Goal: Task Accomplishment & Management: Use online tool/utility

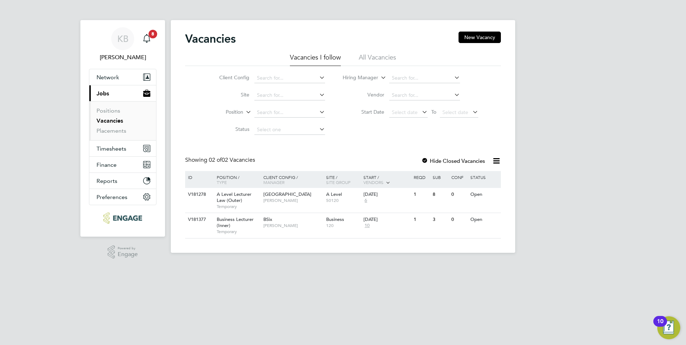
click at [492, 264] on html "KB Kerry Baker Notifications 8 Applications: Network Sites Workers Current page…" at bounding box center [343, 132] width 686 height 264
click at [268, 218] on span "BSix" at bounding box center [267, 219] width 9 height 6
click at [426, 159] on div at bounding box center [424, 161] width 7 height 7
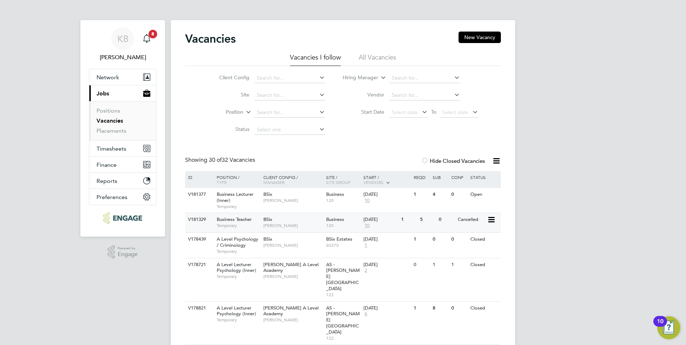
click at [239, 221] on span "Business Teacher" at bounding box center [234, 219] width 35 height 6
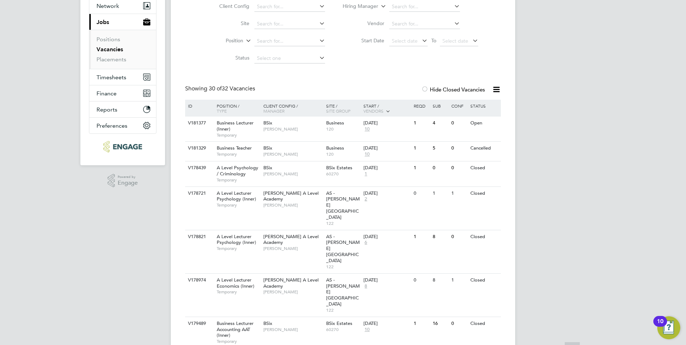
scroll to position [72, 0]
click at [229, 120] on span "Business Lecturer (Inner)" at bounding box center [235, 125] width 37 height 12
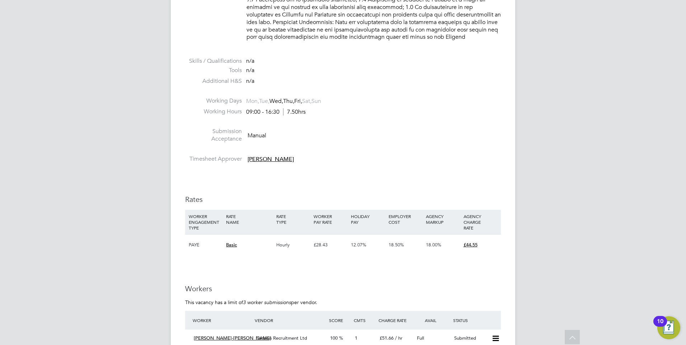
scroll to position [789, 0]
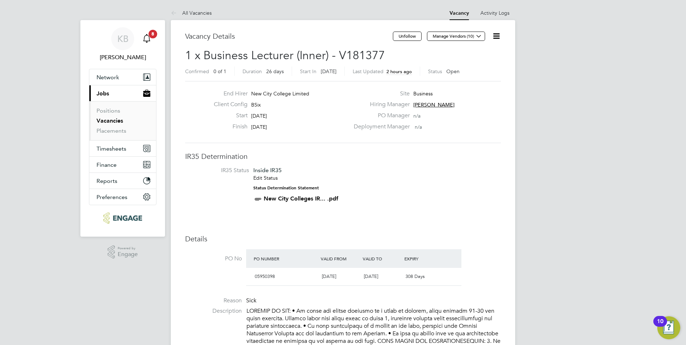
click at [148, 36] on app-badge "8" at bounding box center [152, 33] width 9 height 7
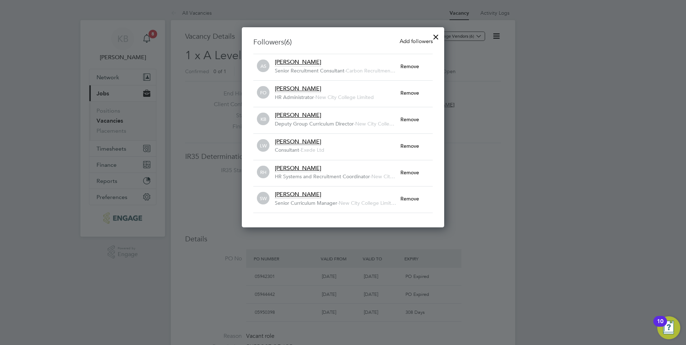
click at [435, 36] on div at bounding box center [435, 35] width 13 height 13
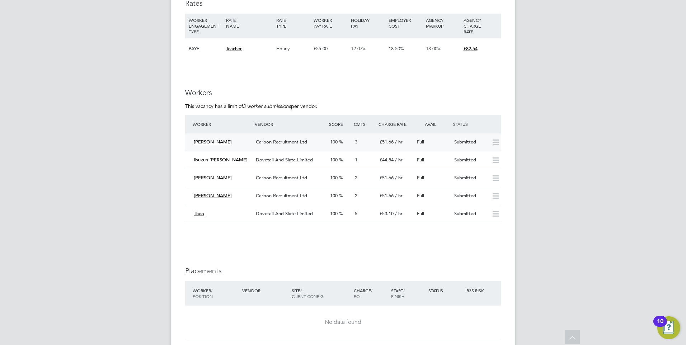
click at [293, 142] on span "Carbon Recruitment Ltd" at bounding box center [281, 142] width 51 height 6
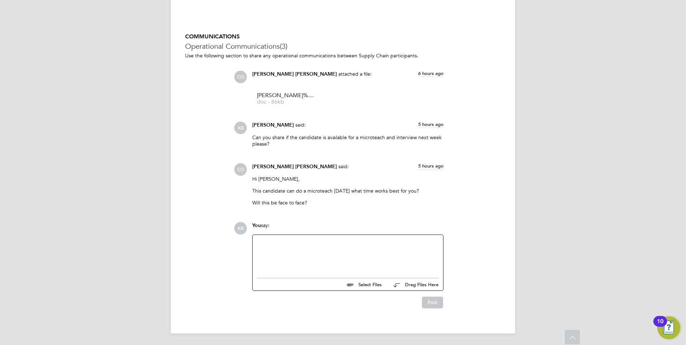
click at [283, 249] on div at bounding box center [348, 254] width 182 height 31
click at [281, 245] on div at bounding box center [348, 254] width 182 height 31
click at [437, 304] on button "Post" at bounding box center [432, 302] width 21 height 11
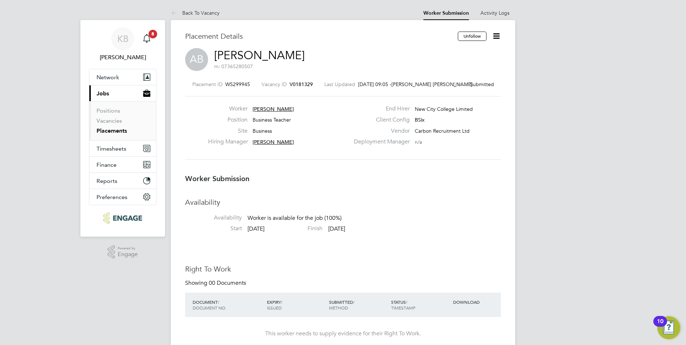
click at [424, 81] on span "Connor O'sullivan" at bounding box center [416, 84] width 50 height 6
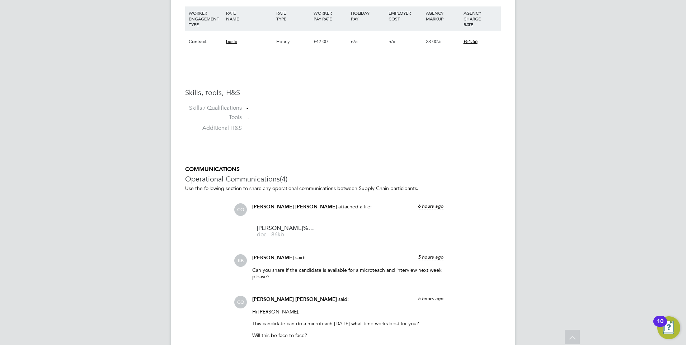
scroll to position [422, 0]
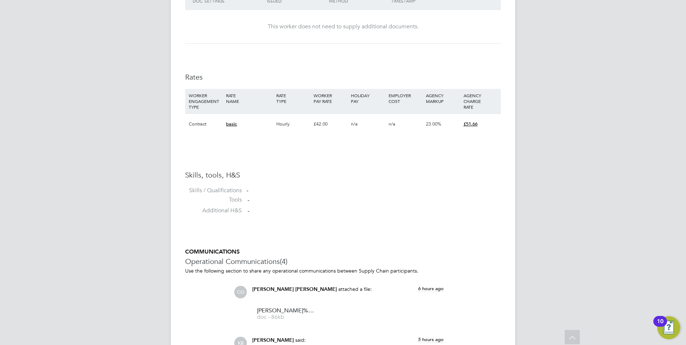
click at [274, 288] on span "Connor O'sullivan" at bounding box center [294, 289] width 85 height 6
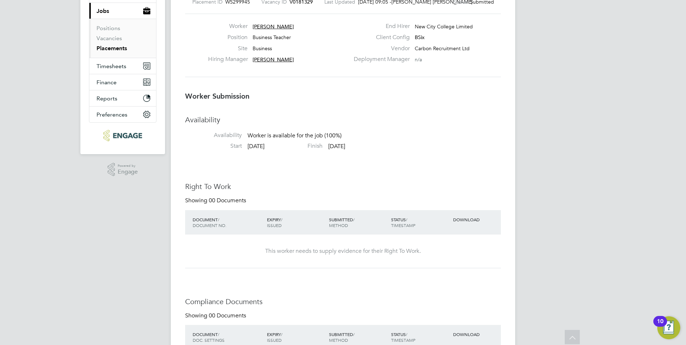
scroll to position [0, 0]
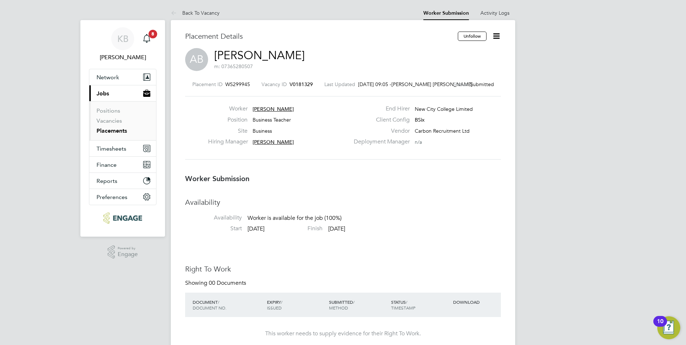
click at [446, 132] on span "Carbon Recruitment Ltd" at bounding box center [442, 131] width 55 height 6
drag, startPoint x: 413, startPoint y: 130, endPoint x: 472, endPoint y: 131, distance: 58.8
click at [472, 131] on div "Vendor Carbon Recruitment Ltd" at bounding box center [426, 132] width 154 height 11
copy div "Carbon Recruitment Ltd"
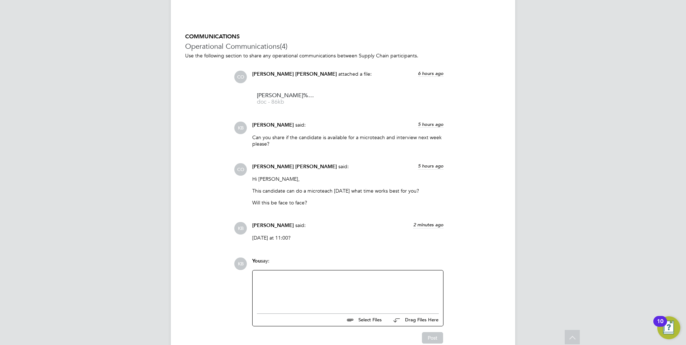
scroll to position [673, 0]
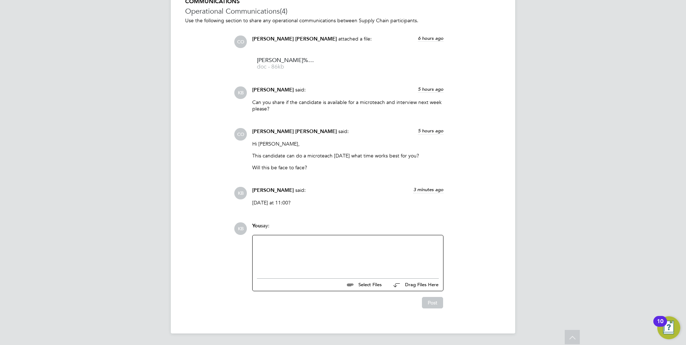
click at [260, 241] on div at bounding box center [348, 255] width 182 height 31
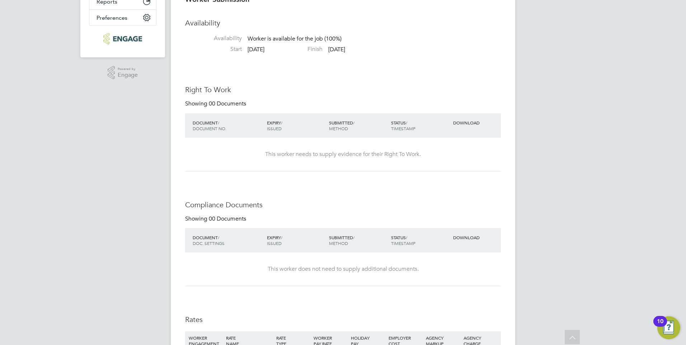
scroll to position [0, 0]
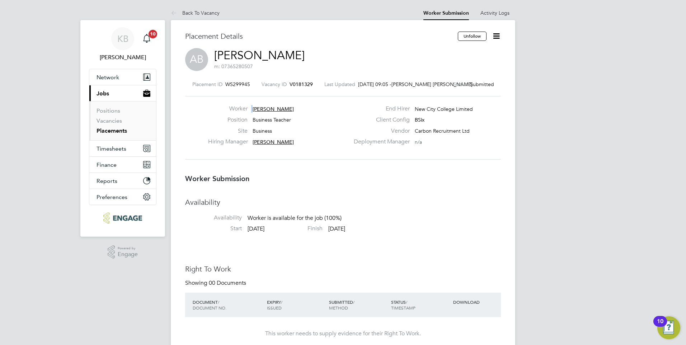
drag, startPoint x: 290, startPoint y: 108, endPoint x: 251, endPoint y: 108, distance: 38.7
click at [251, 108] on div "Worker Alex Berhanu" at bounding box center [278, 110] width 141 height 11
drag, startPoint x: 251, startPoint y: 108, endPoint x: 258, endPoint y: 107, distance: 6.5
copy div "Alex Berhanu Position"
click at [321, 137] on div "Site Business" at bounding box center [278, 132] width 141 height 11
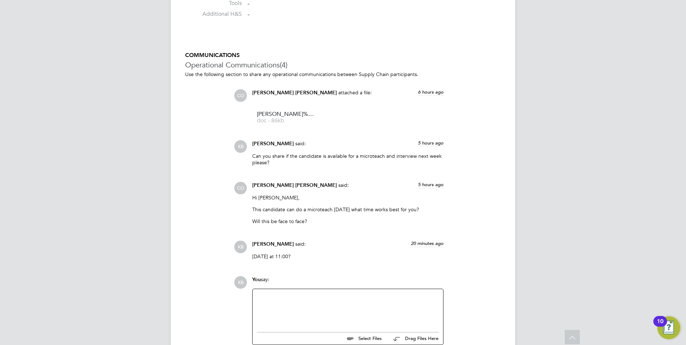
scroll to position [673, 0]
